Goal: Find specific page/section: Find specific page/section

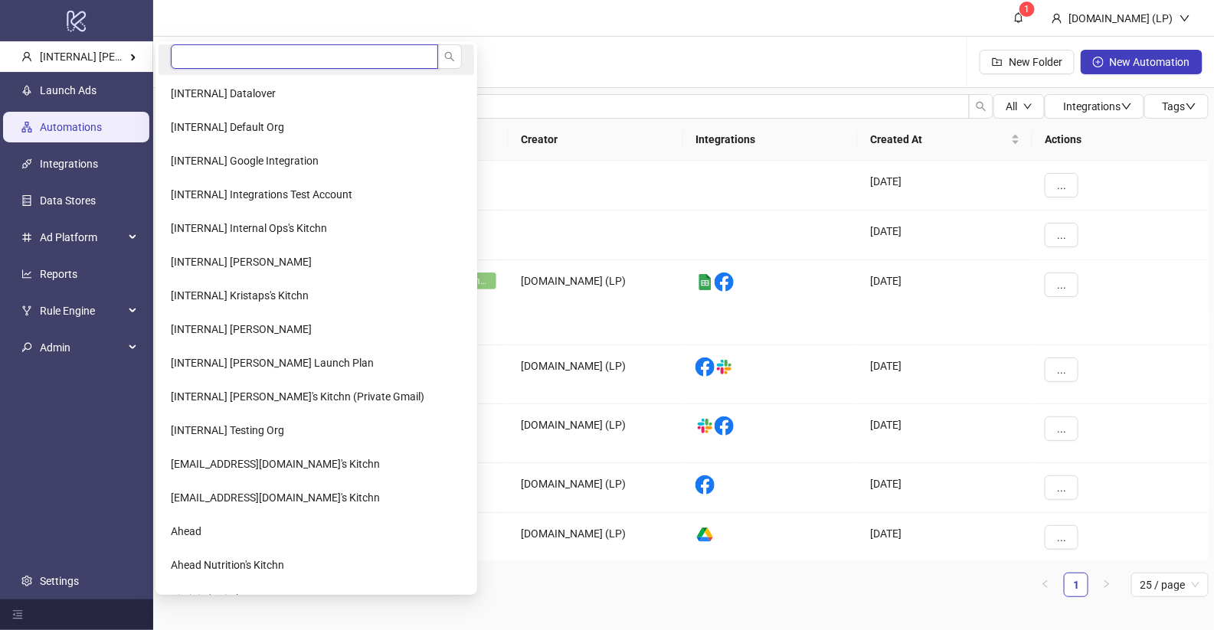
click at [225, 62] on input "search" at bounding box center [304, 56] width 267 height 25
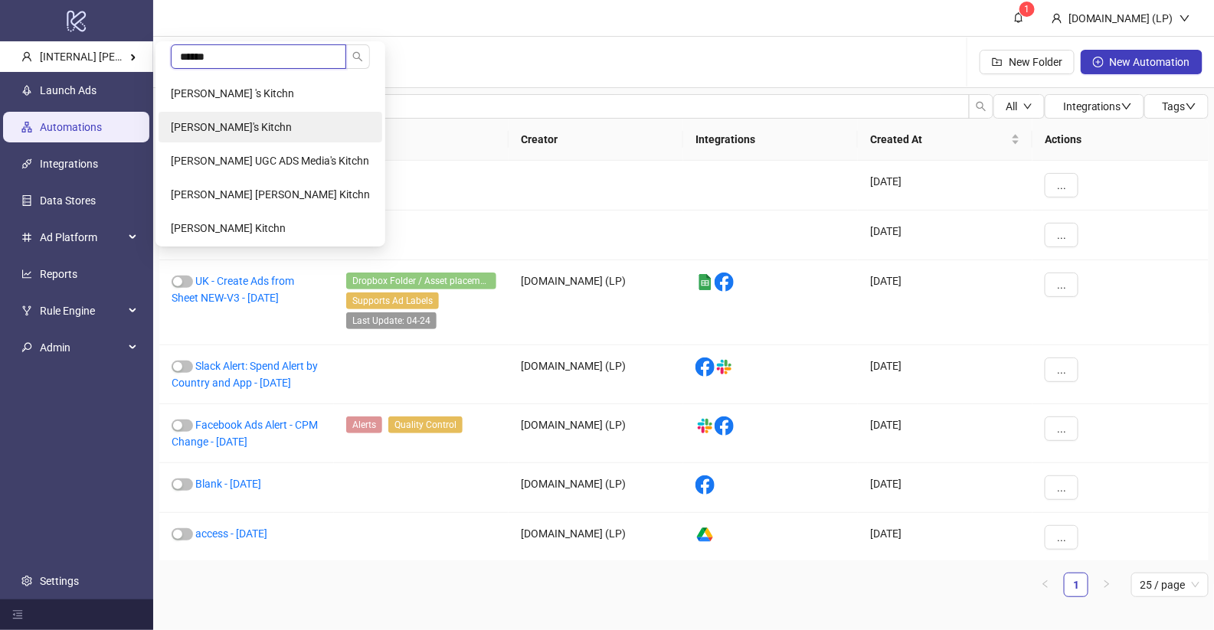
type input "******"
click at [228, 119] on li "[PERSON_NAME]'s Kitchn" at bounding box center [271, 127] width 224 height 31
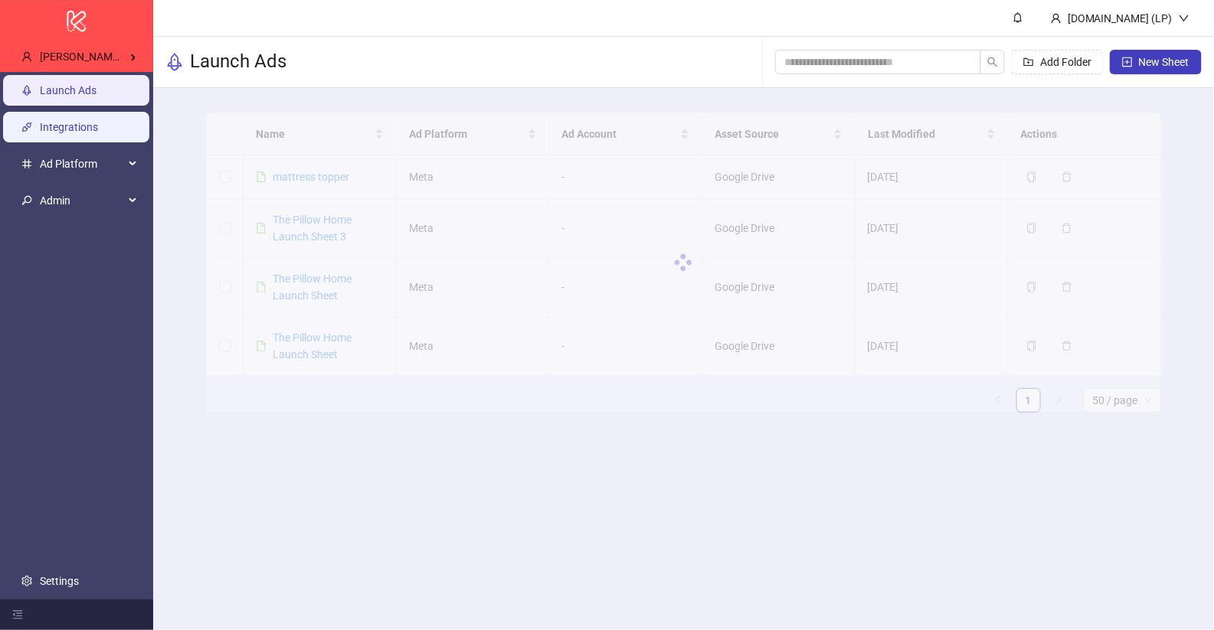
click at [66, 121] on link "Integrations" at bounding box center [69, 127] width 58 height 12
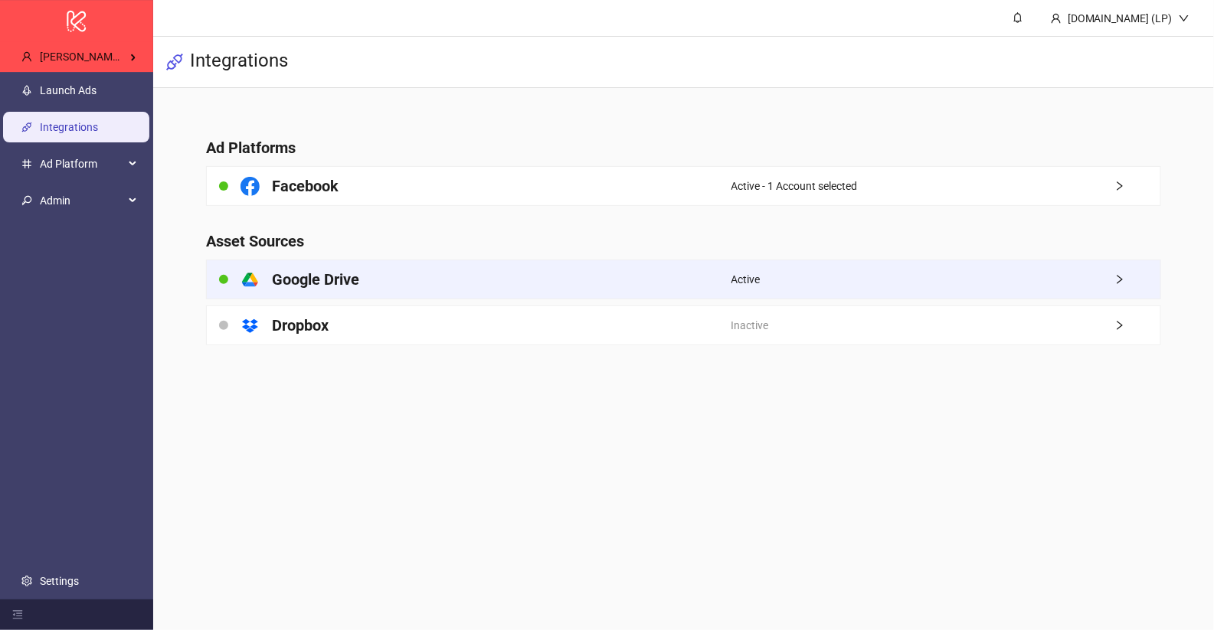
click at [405, 293] on div "platform/google_drive Google Drive" at bounding box center [469, 279] width 524 height 38
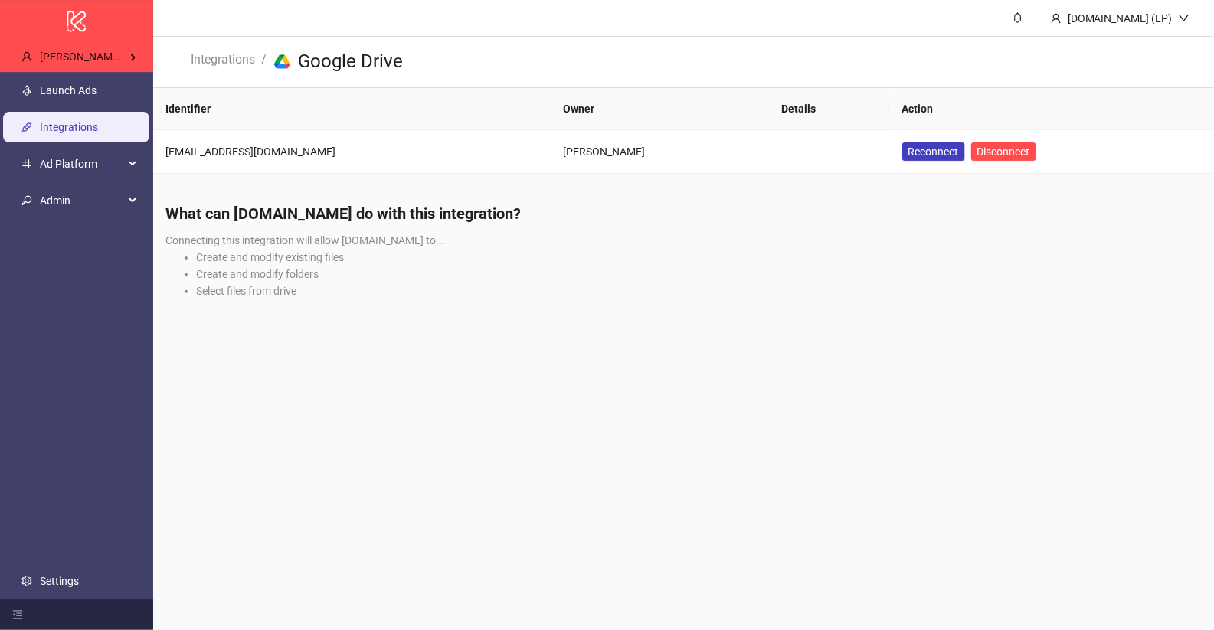
click at [612, 456] on main "[DOMAIN_NAME] (LP) Integrations / platform/google_drive Google Drive Identifier…" at bounding box center [683, 315] width 1061 height 630
click at [81, 84] on link "Launch Ads" at bounding box center [68, 90] width 57 height 12
